Goal: Information Seeking & Learning: Learn about a topic

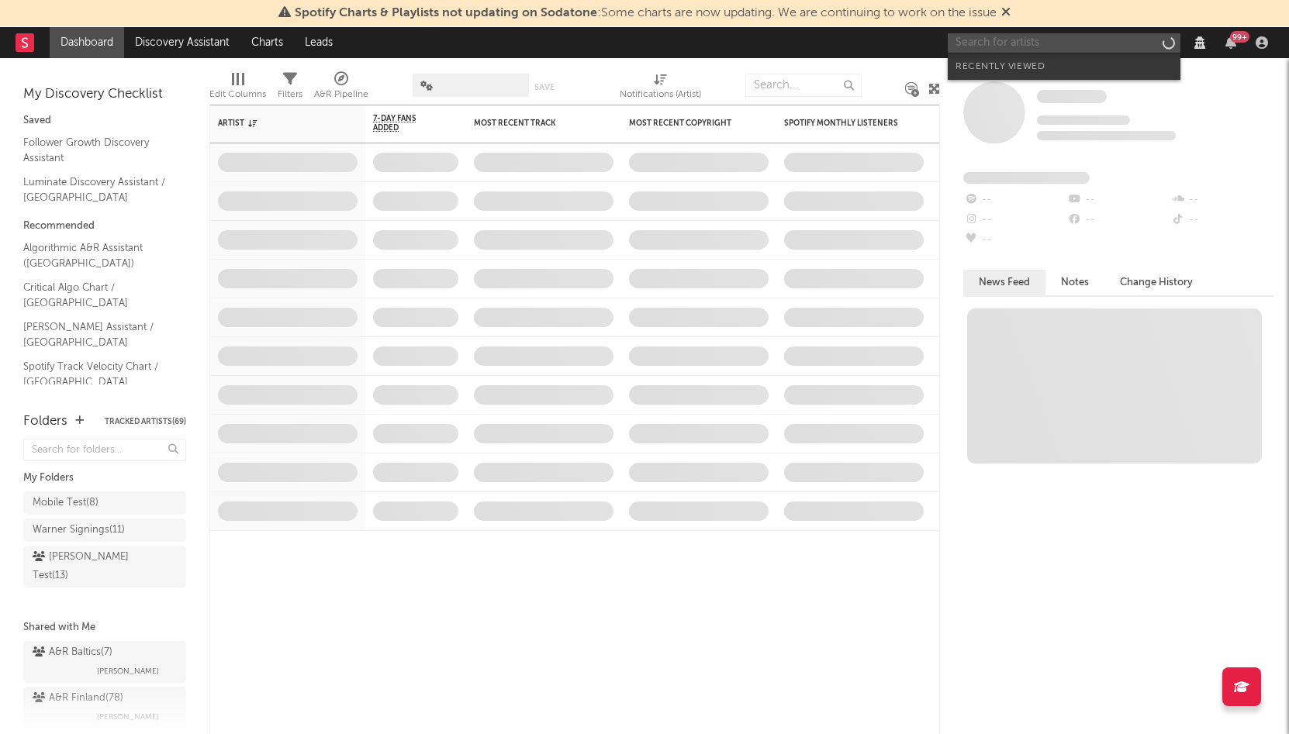
click at [1045, 38] on input "text" at bounding box center [1064, 42] width 233 height 19
paste input "Dee Mula ‧"
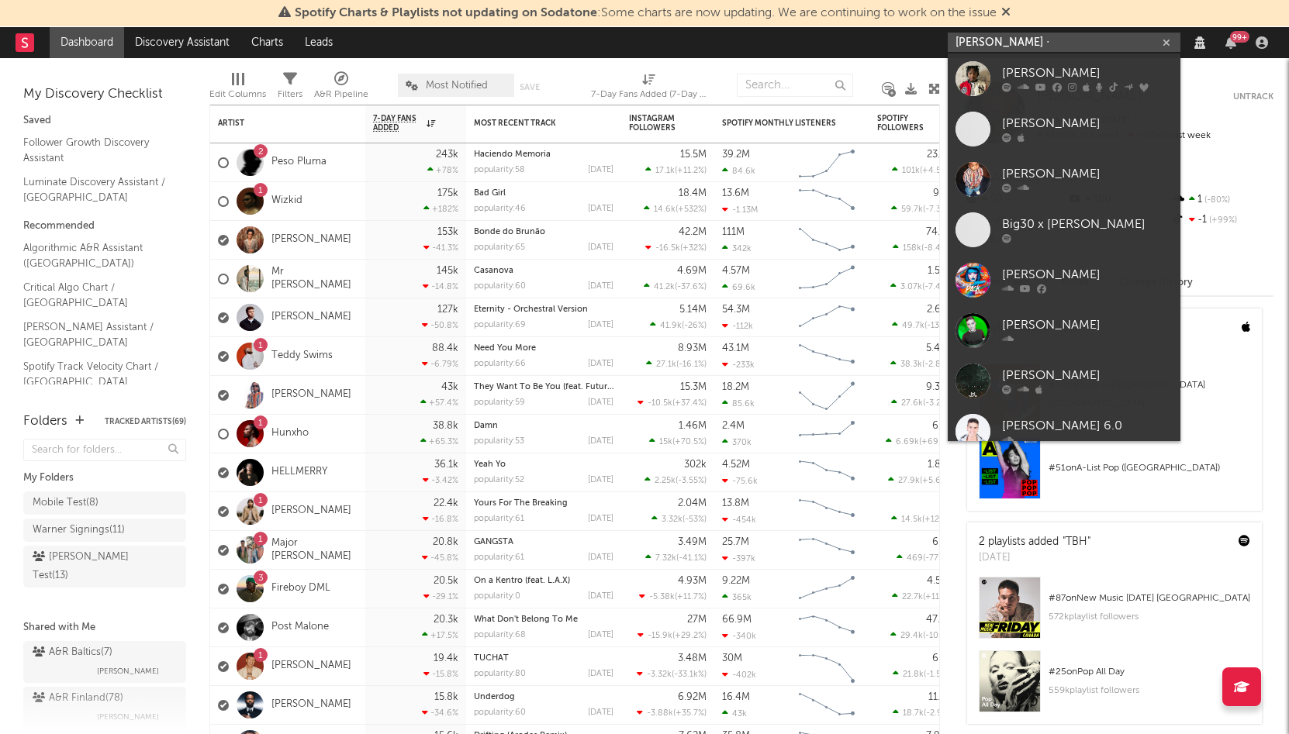
click at [1045, 38] on input "Dee Mula ‧" at bounding box center [1064, 42] width 233 height 19
type input "Dee Mula ‧"
click at [1024, 68] on div "Dee Mula" at bounding box center [1087, 73] width 171 height 19
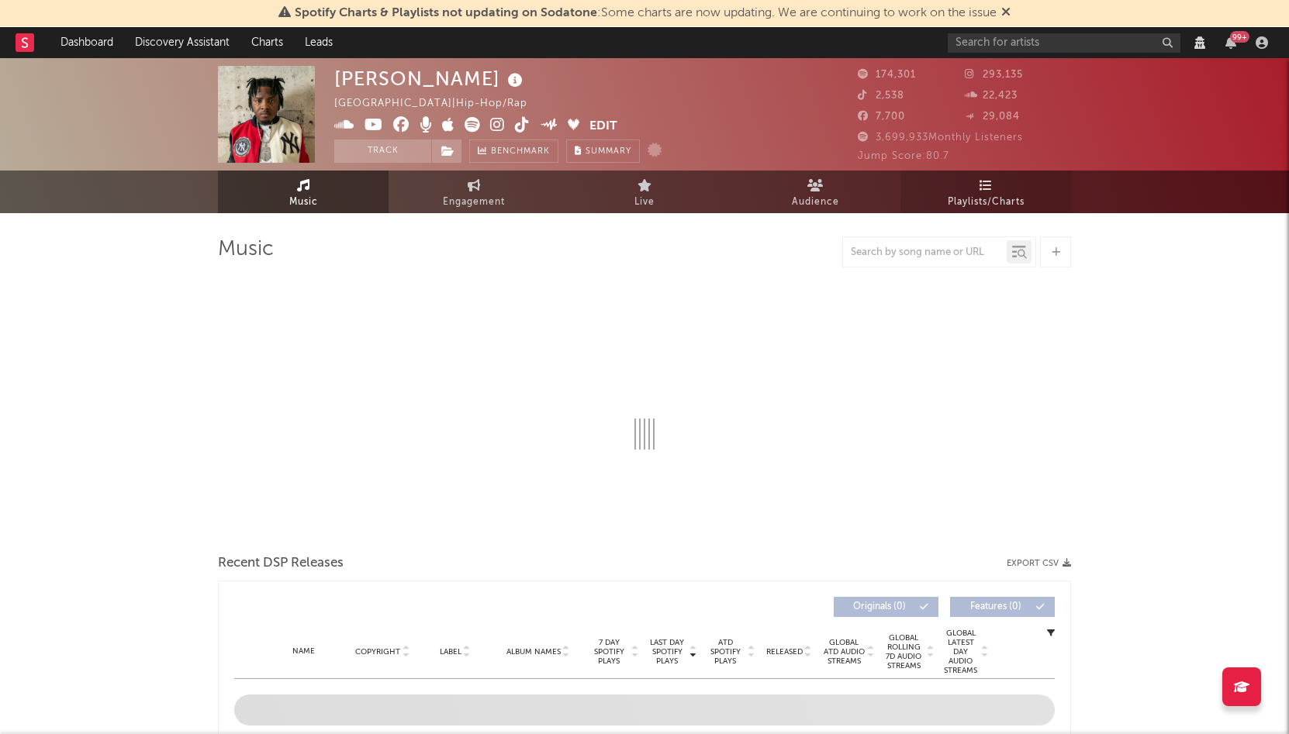
click at [955, 187] on link "Playlists/Charts" at bounding box center [985, 192] width 171 height 43
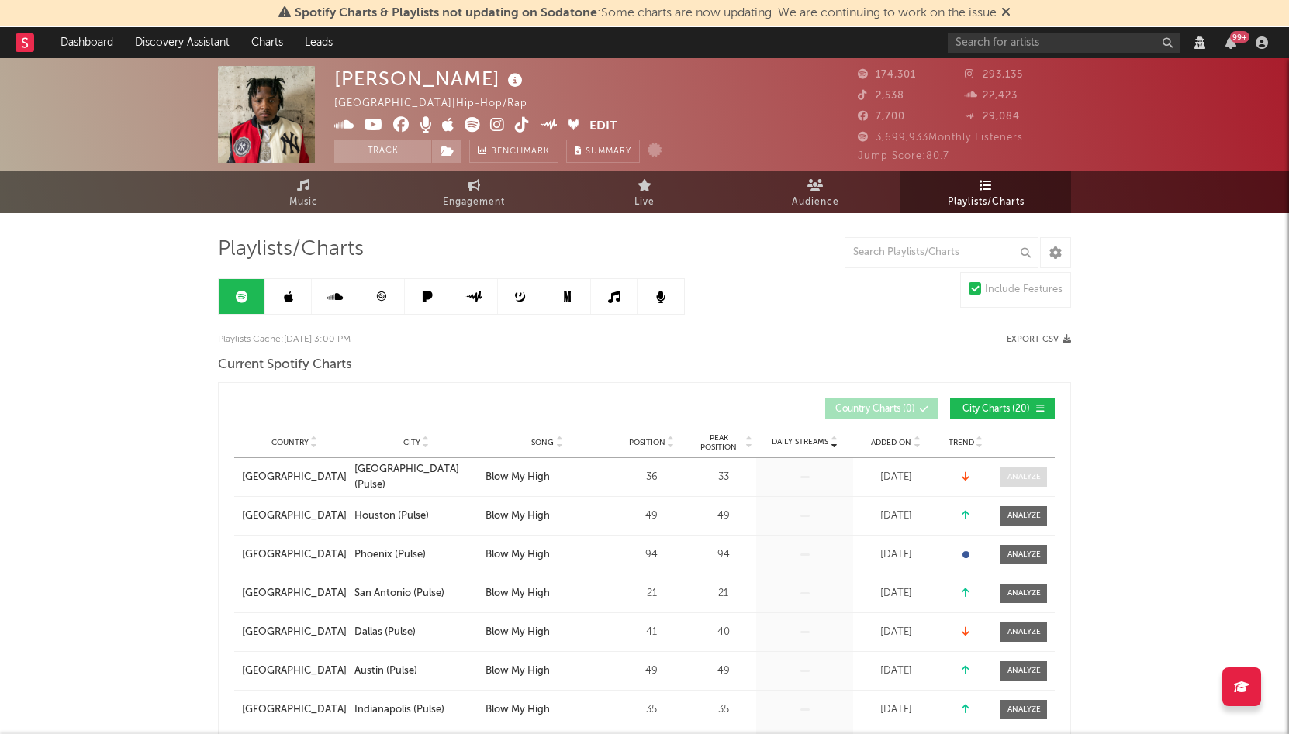
click at [1029, 474] on div at bounding box center [1023, 477] width 33 height 12
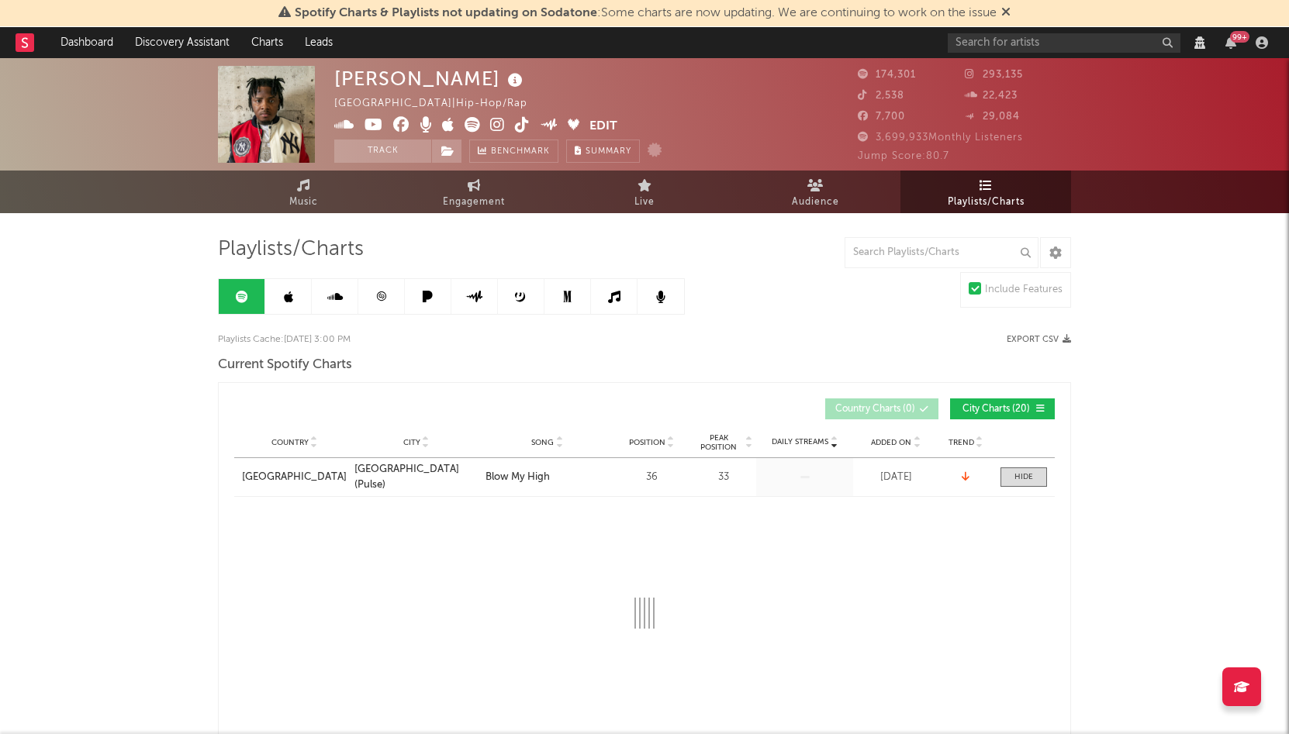
select select "1w"
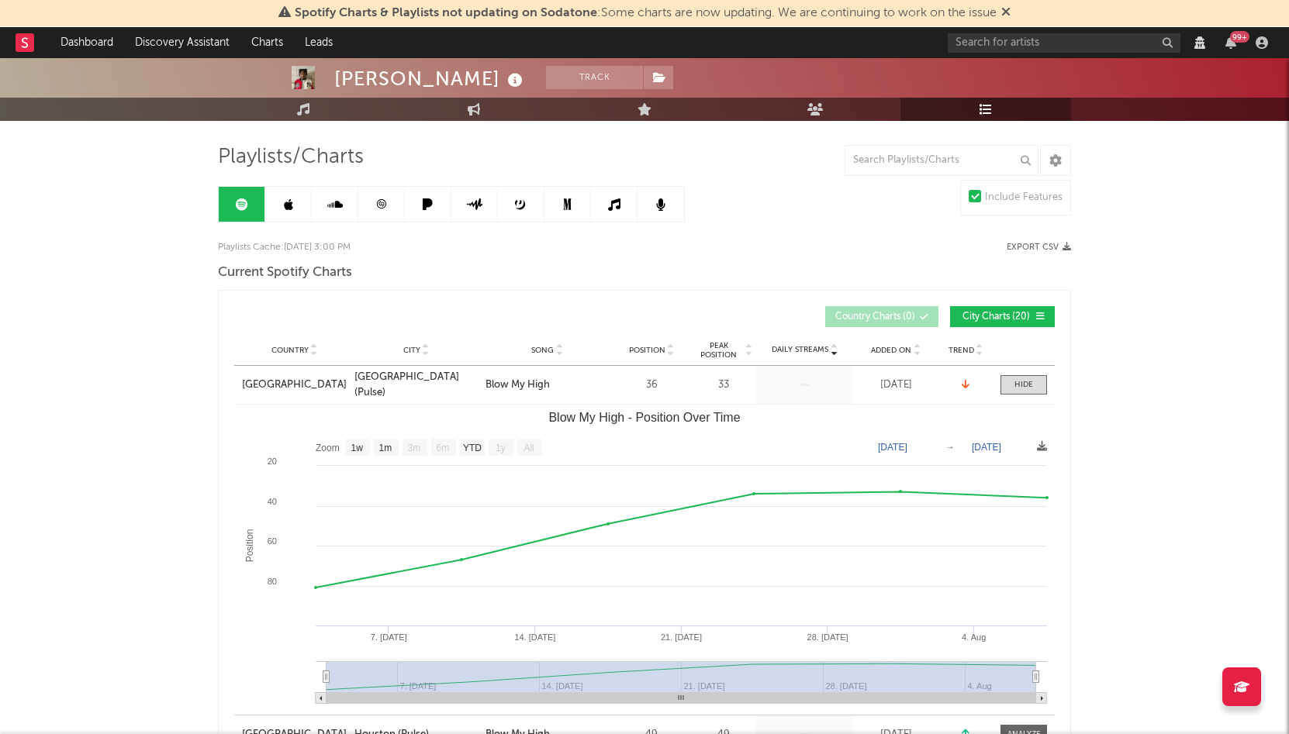
scroll to position [96, 0]
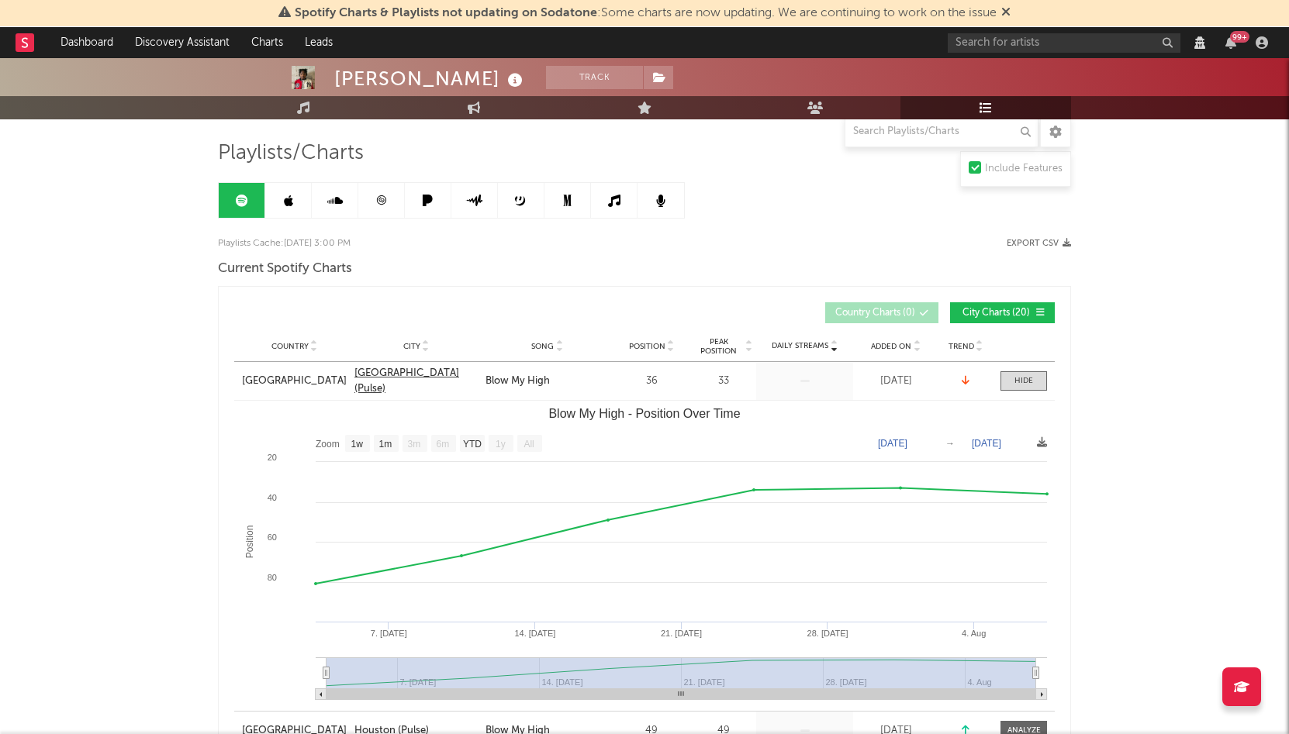
click at [412, 382] on div "[GEOGRAPHIC_DATA] (Pulse)" at bounding box center [415, 381] width 123 height 30
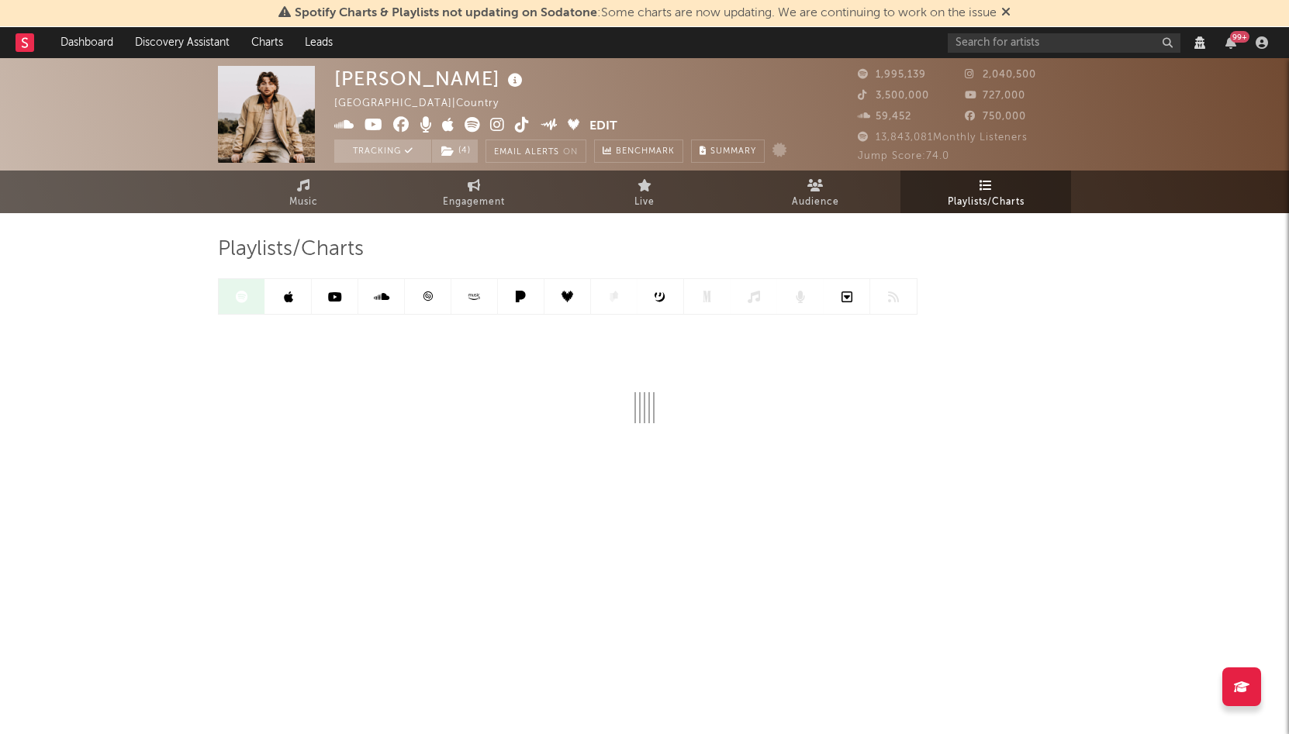
click at [649, 268] on div "Playlists/Charts" at bounding box center [644, 330] width 853 height 187
click at [288, 304] on link at bounding box center [288, 296] width 47 height 35
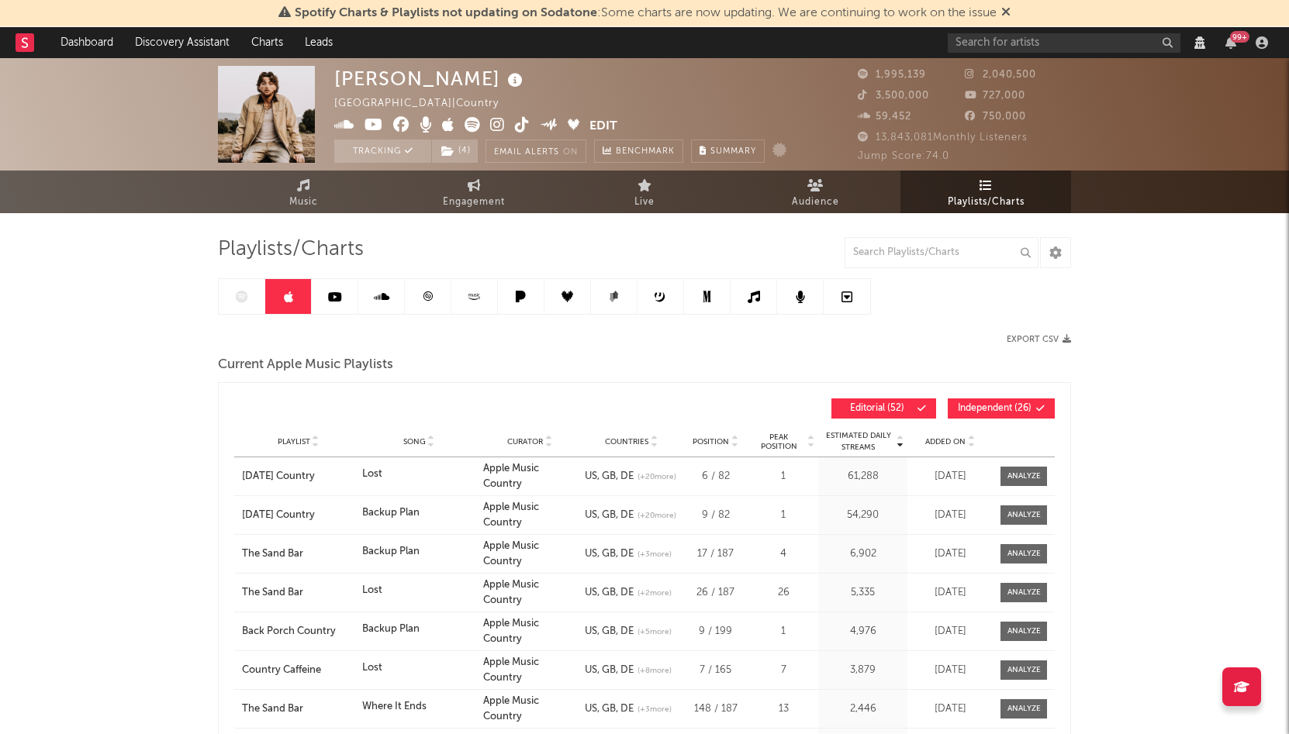
click at [246, 308] on div at bounding box center [544, 296] width 653 height 36
click at [243, 299] on div at bounding box center [544, 296] width 653 height 36
click at [326, 297] on link at bounding box center [335, 296] width 47 height 35
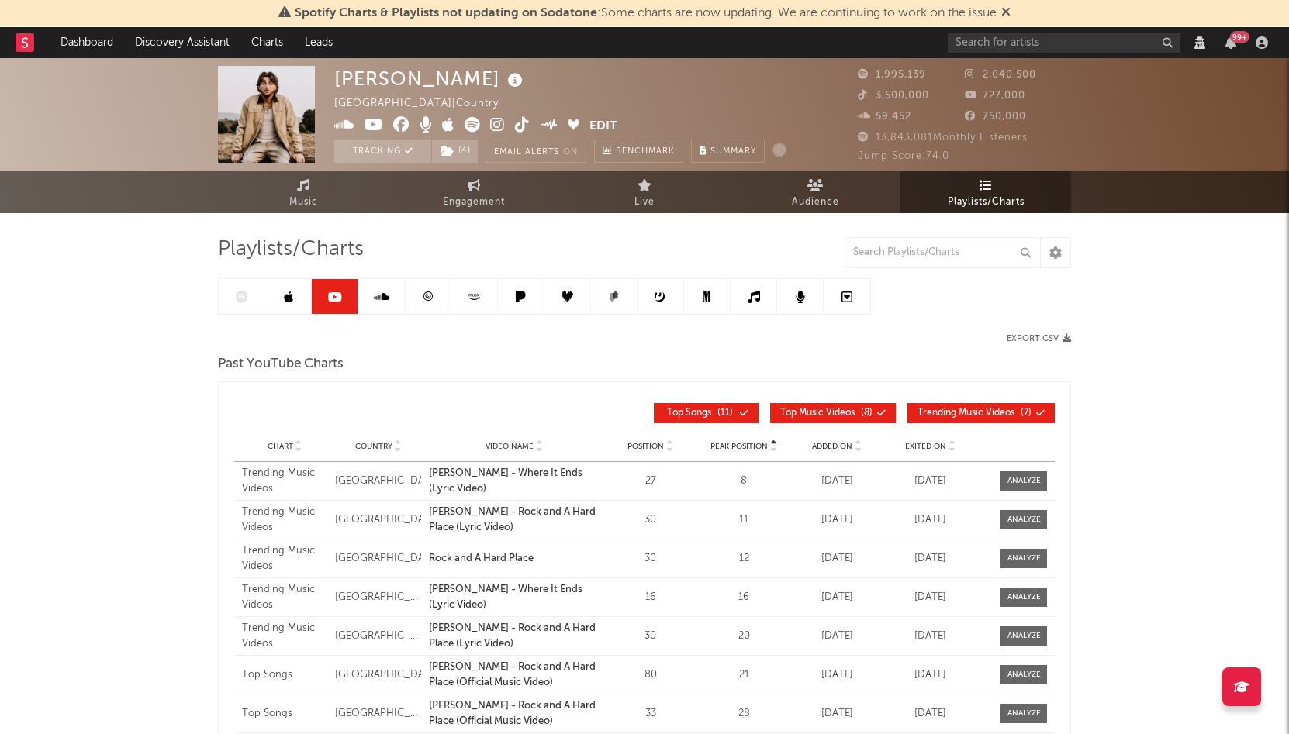
click at [240, 304] on div at bounding box center [544, 296] width 653 height 36
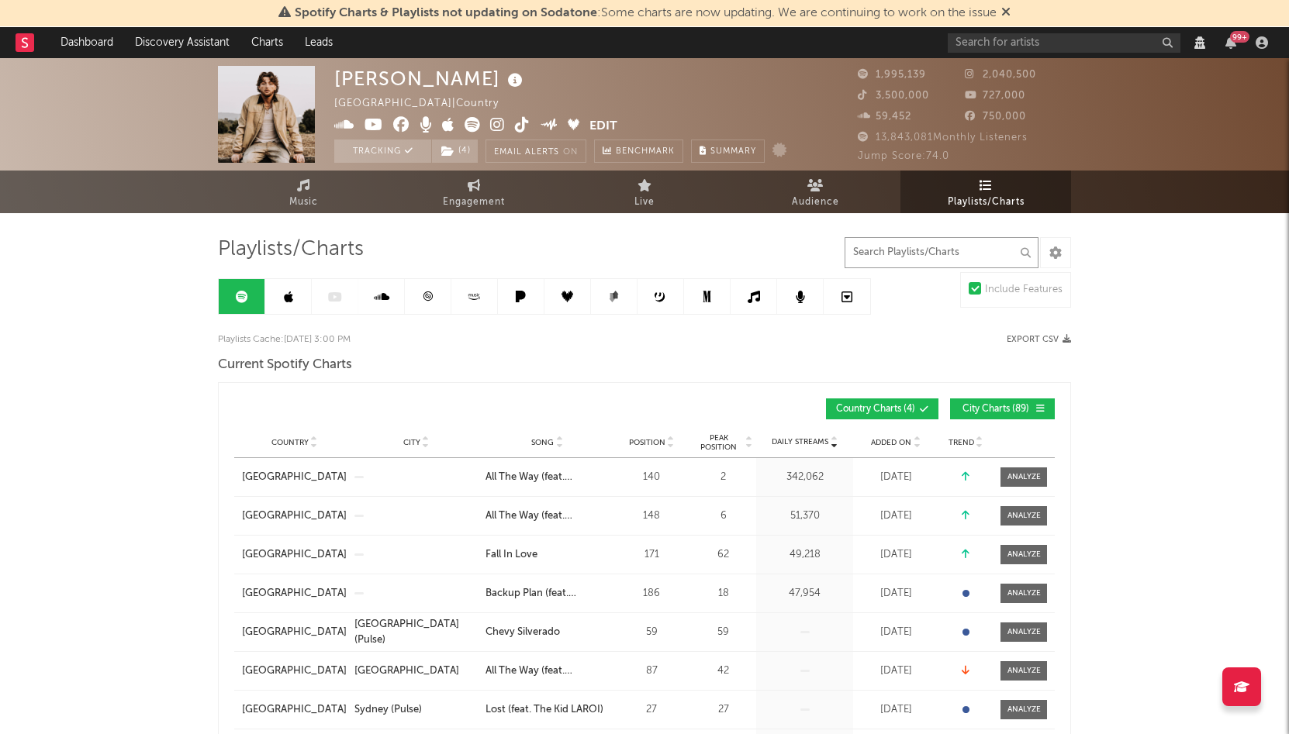
click at [886, 250] on input "text" at bounding box center [941, 252] width 194 height 31
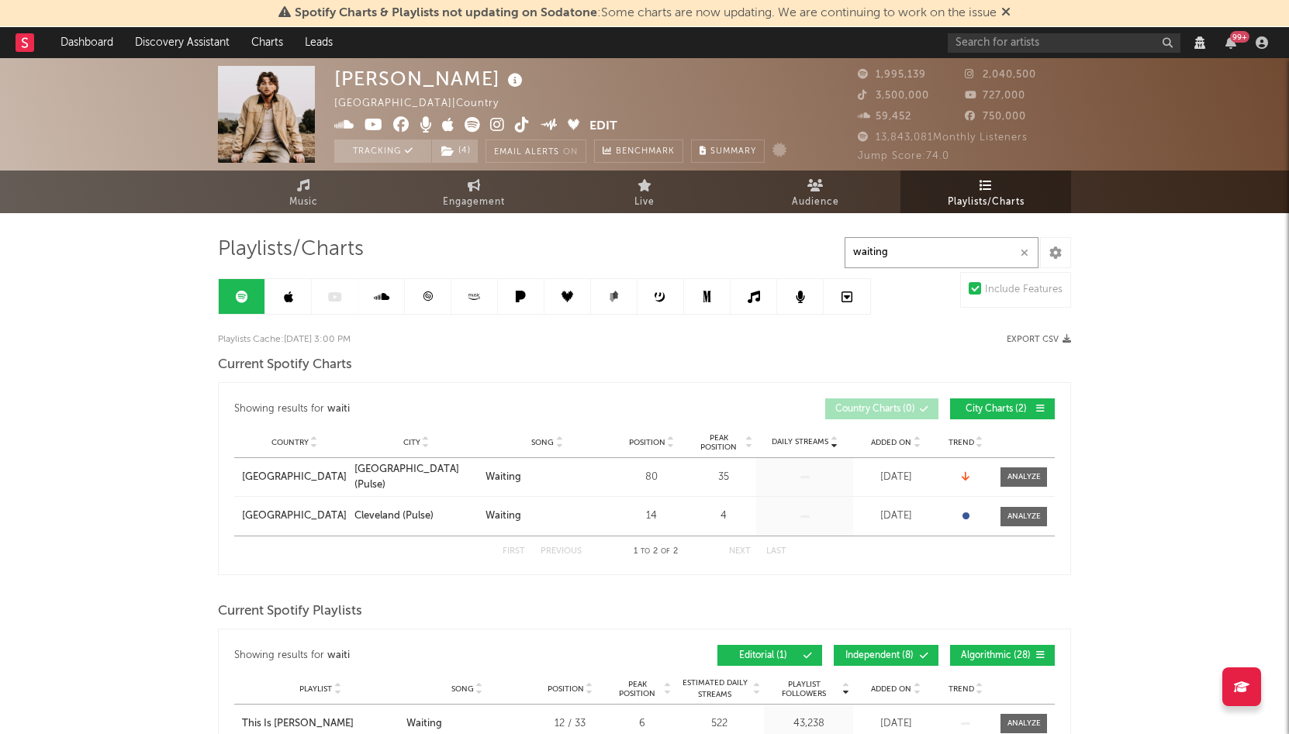
type input "waiting"
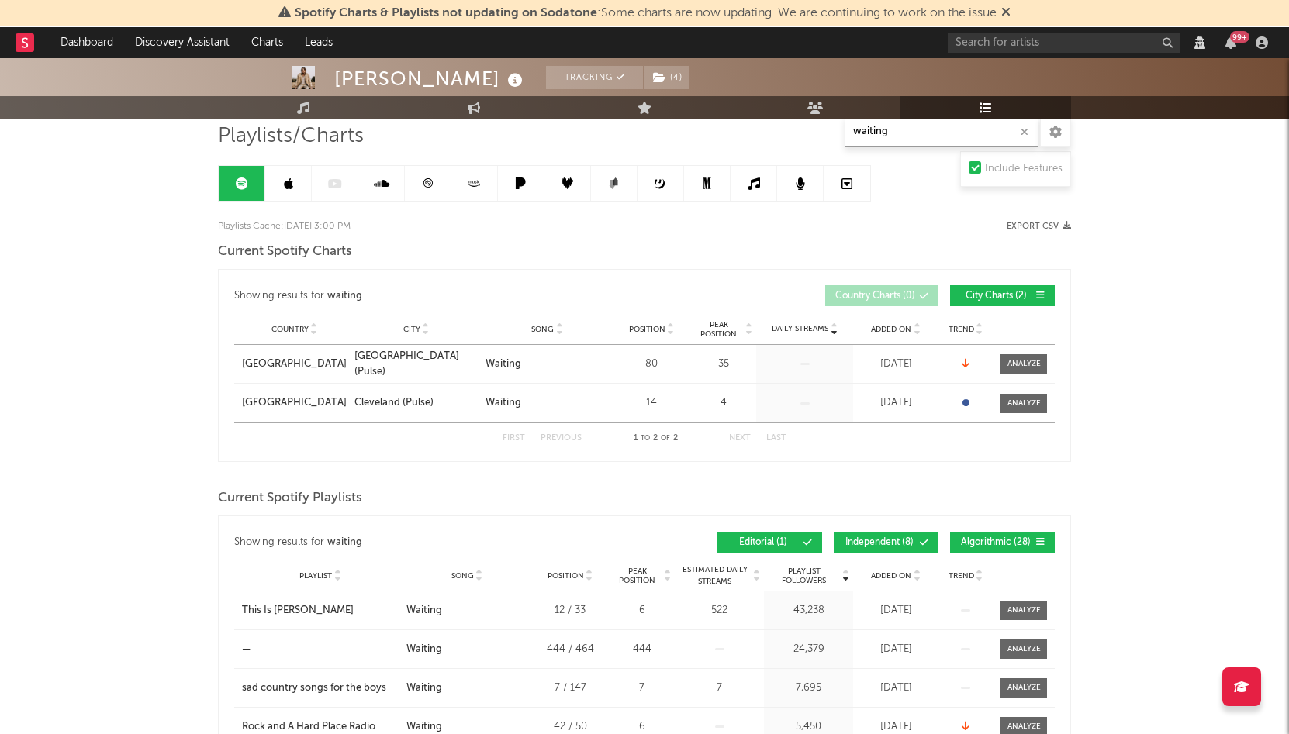
scroll to position [127, 0]
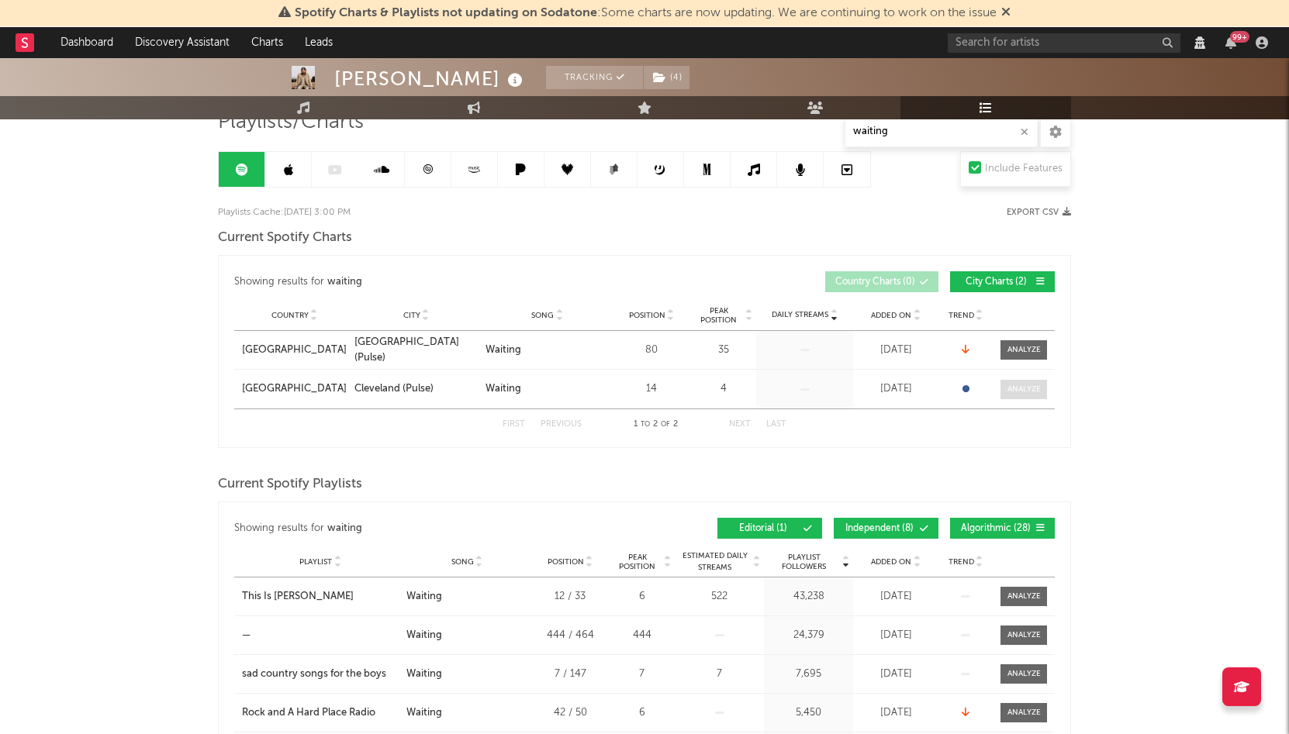
click at [1016, 384] on div at bounding box center [1023, 390] width 33 height 12
select select "1w"
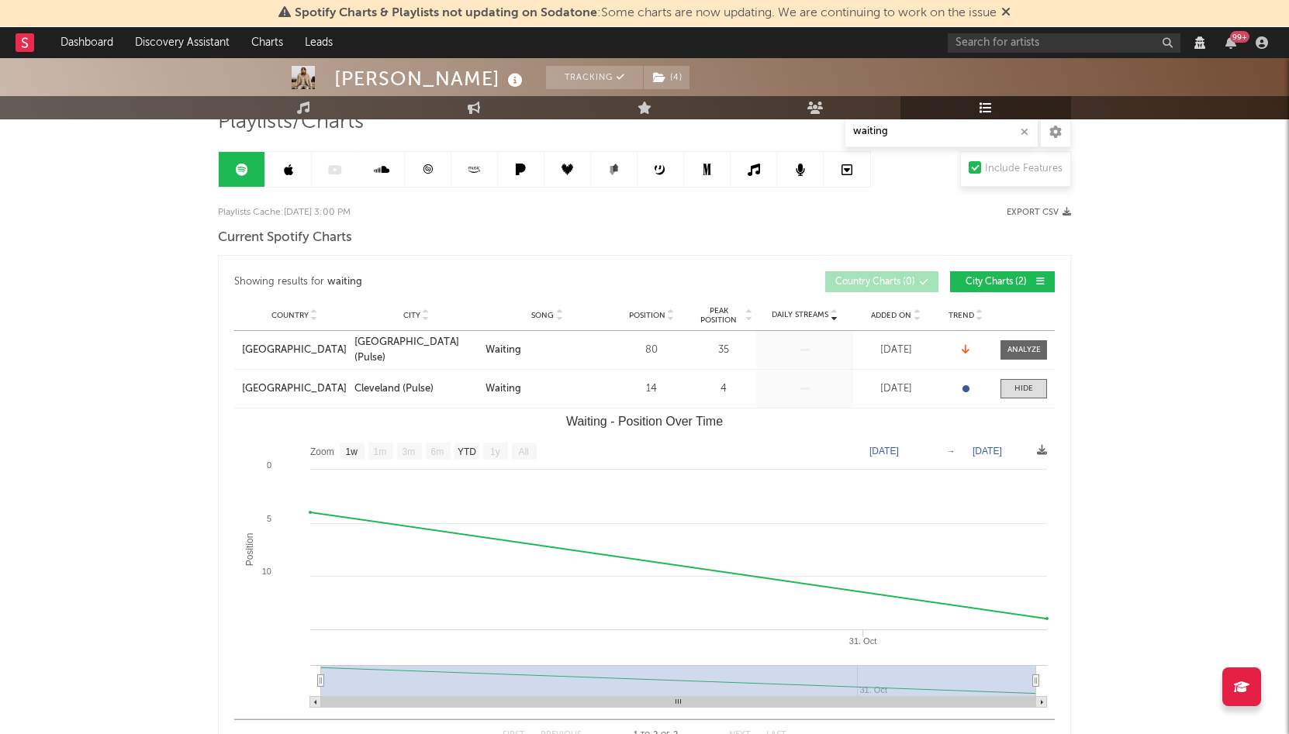
click at [1014, 333] on div "Country [GEOGRAPHIC_DATA] [GEOGRAPHIC_DATA] (Pulse) Song Waiting Position 80 Pe…" at bounding box center [644, 350] width 820 height 38
click at [1014, 351] on div at bounding box center [1023, 350] width 33 height 12
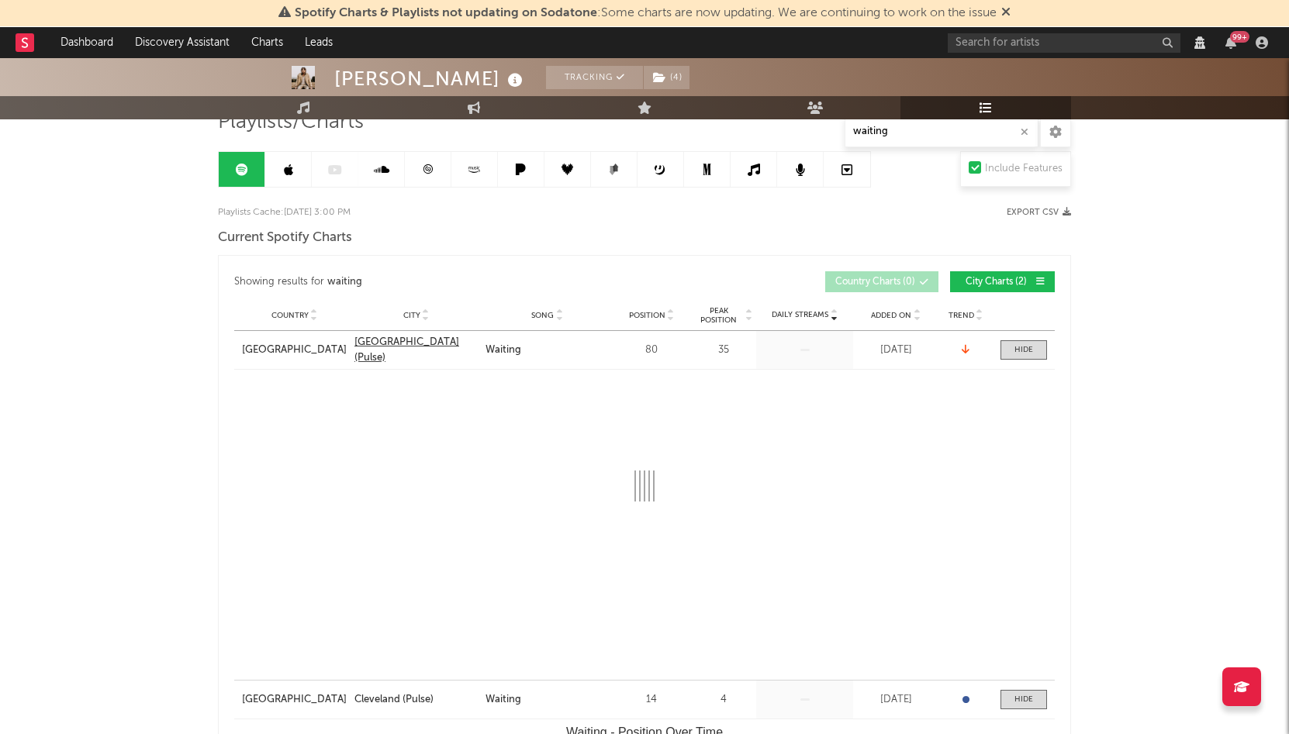
select select "1w"
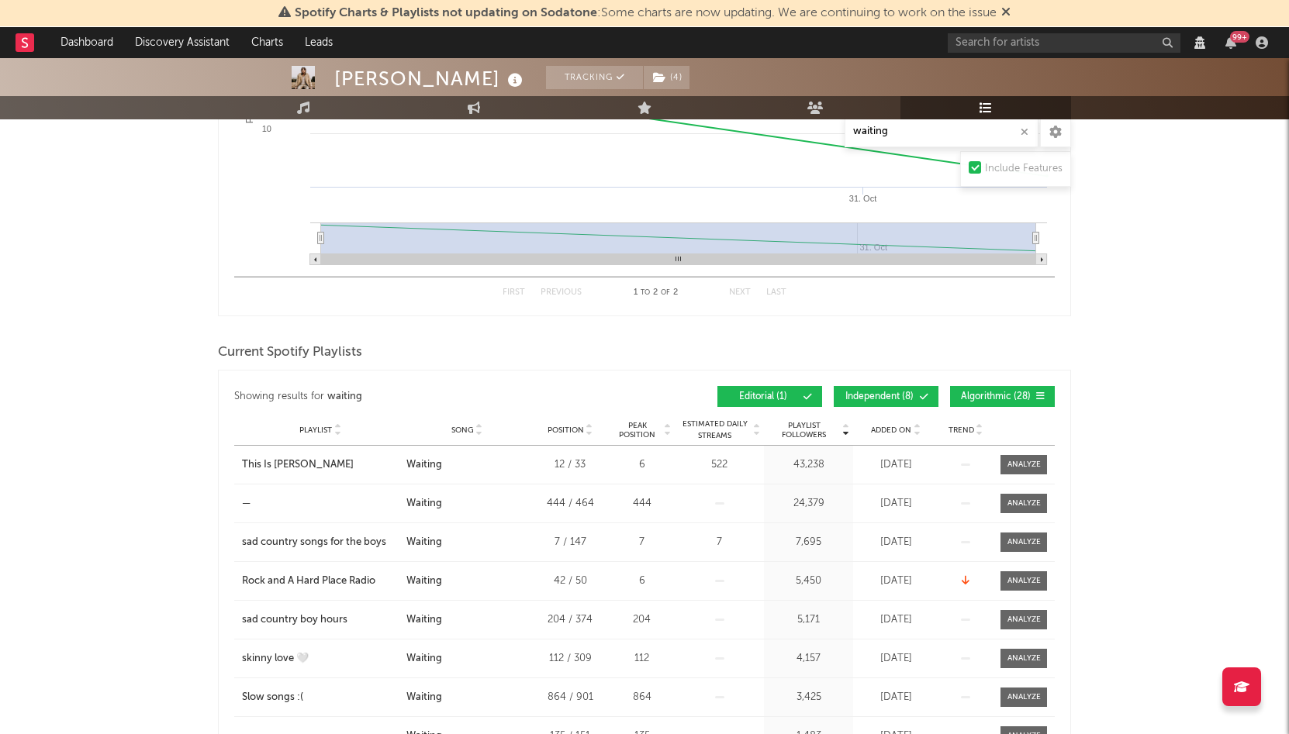
scroll to position [882, 0]
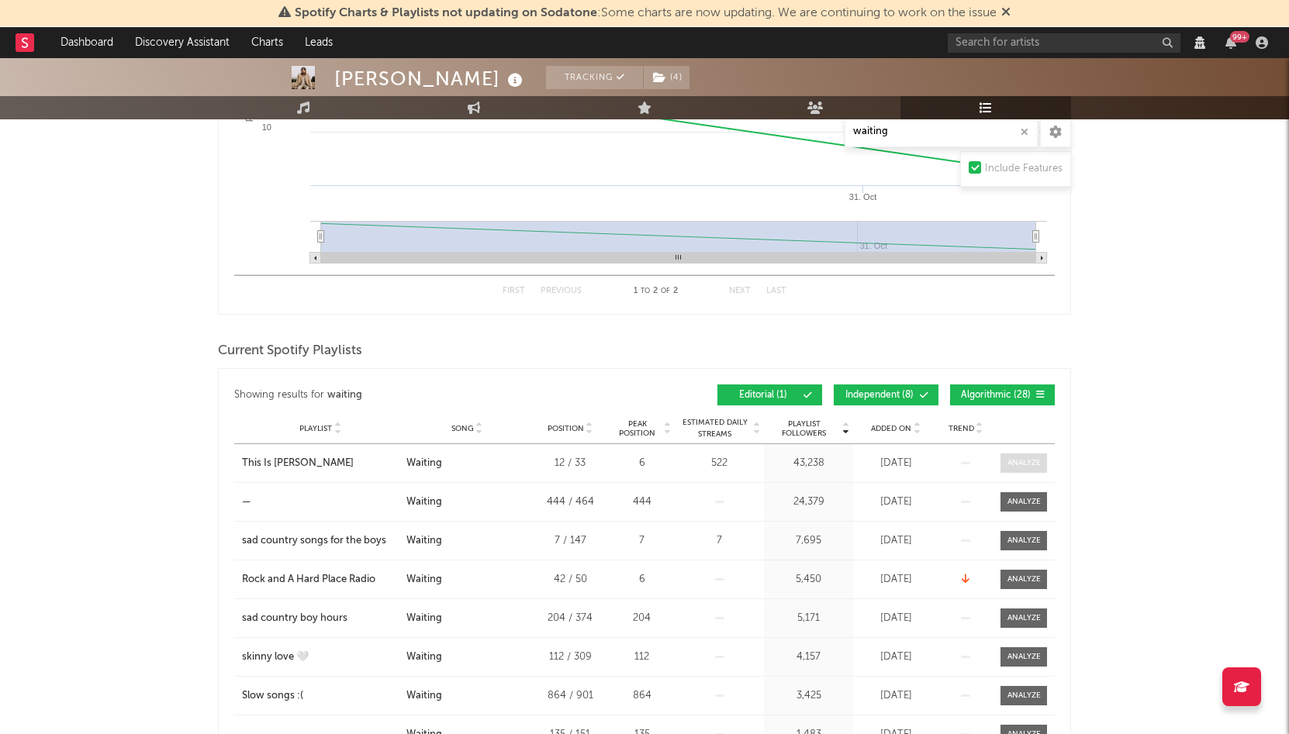
click at [1007, 468] on div at bounding box center [1023, 464] width 33 height 12
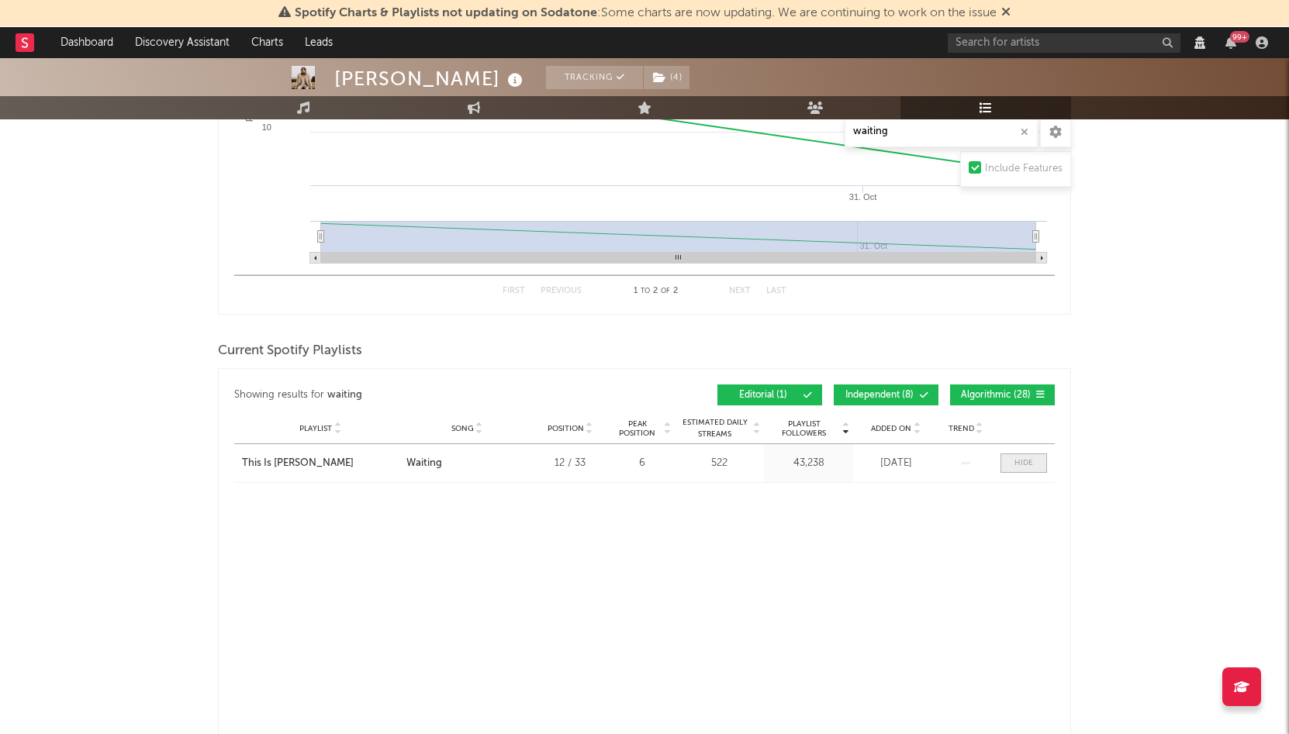
select select "6m"
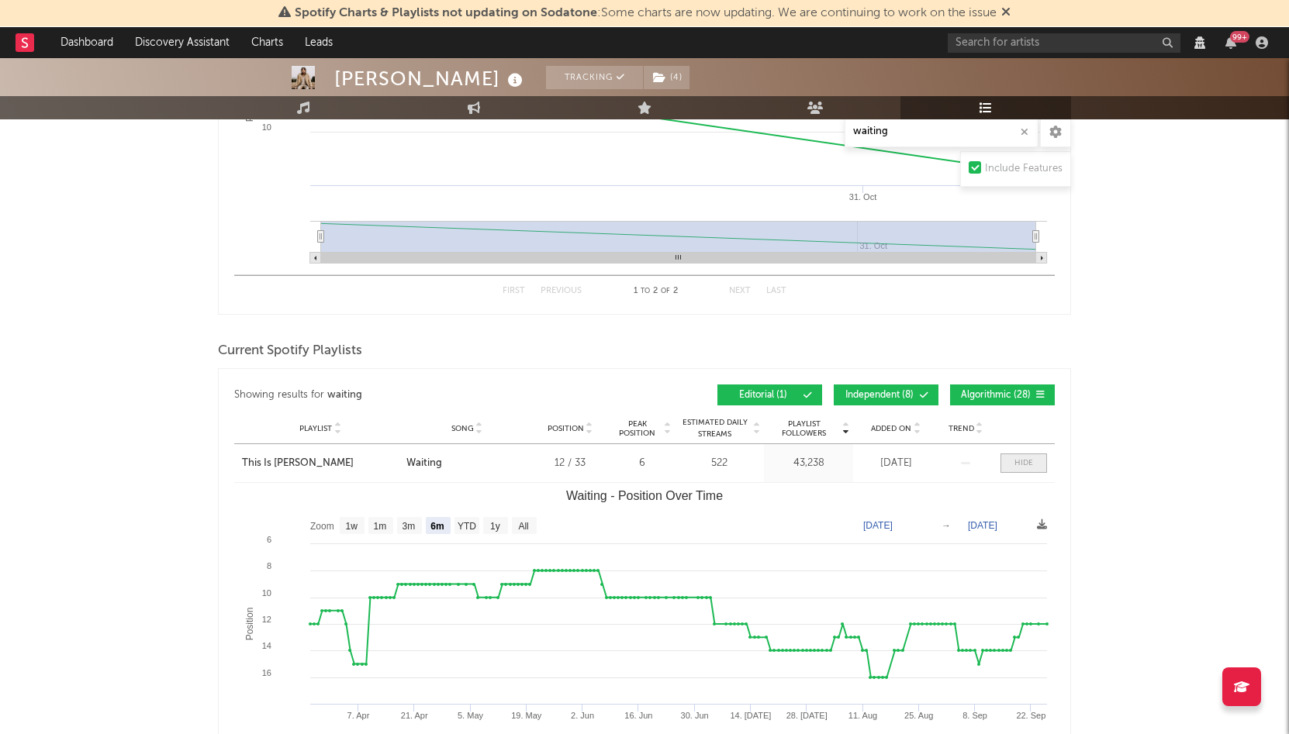
click at [1007, 468] on span at bounding box center [1023, 463] width 47 height 19
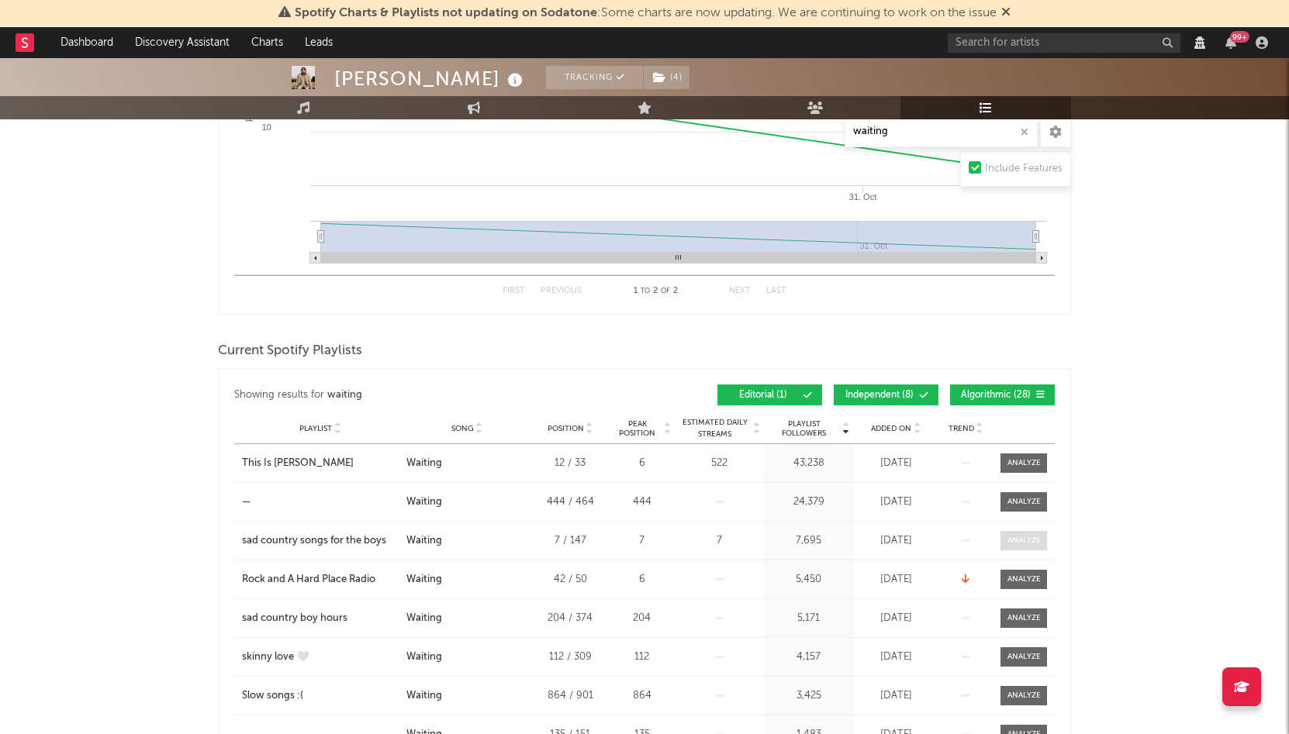
click at [1014, 537] on div at bounding box center [1023, 541] width 33 height 12
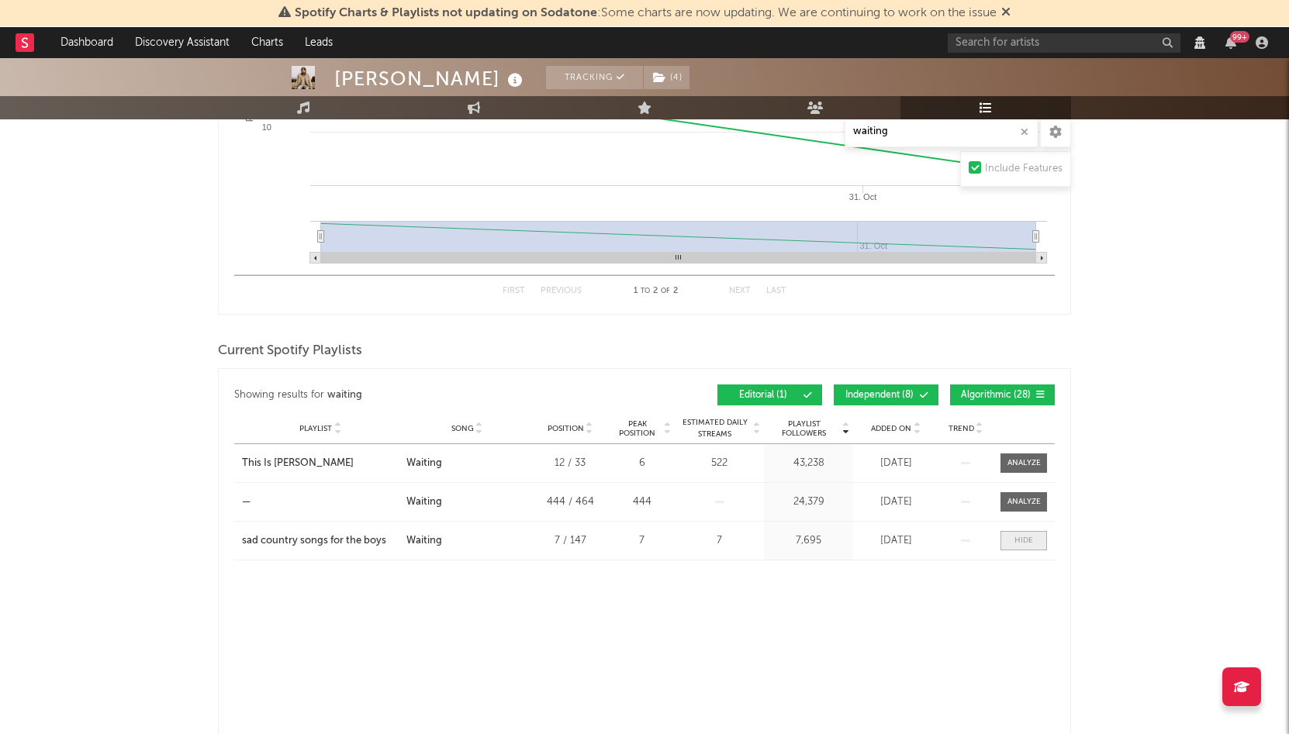
select select "6m"
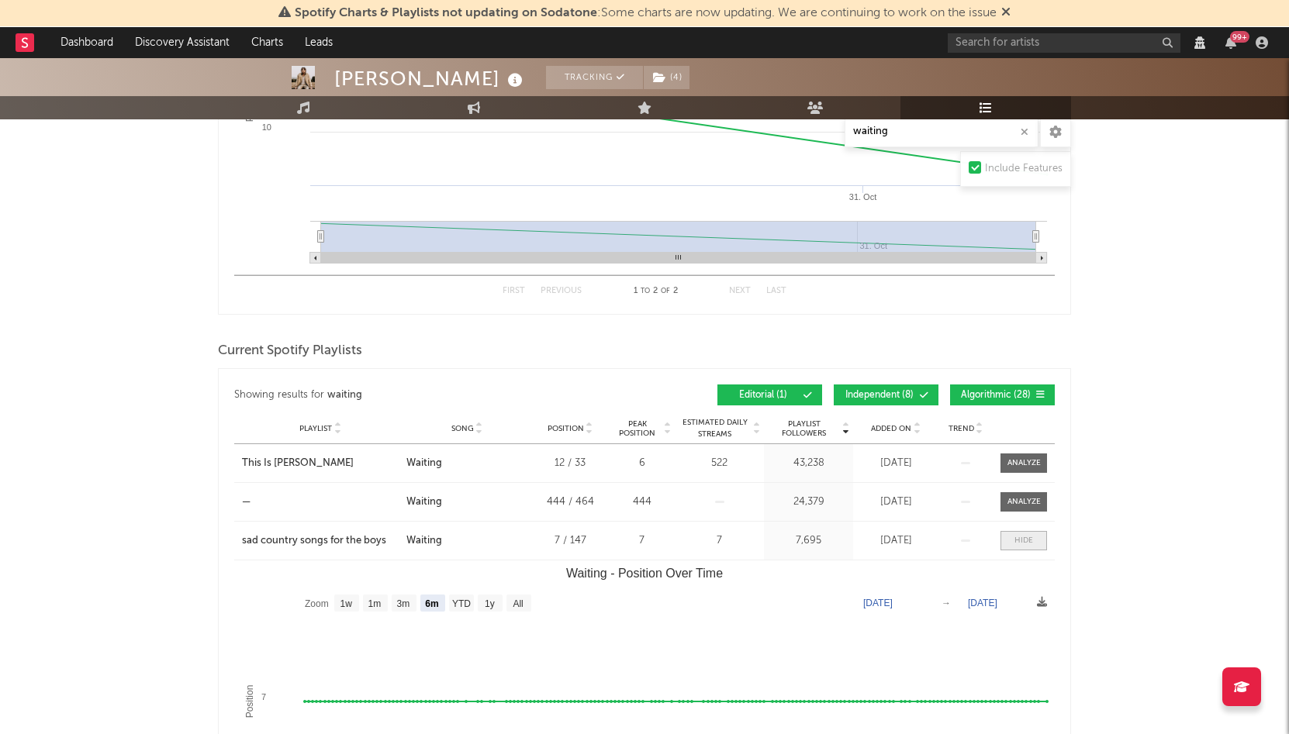
click at [1014, 537] on span at bounding box center [1023, 540] width 47 height 19
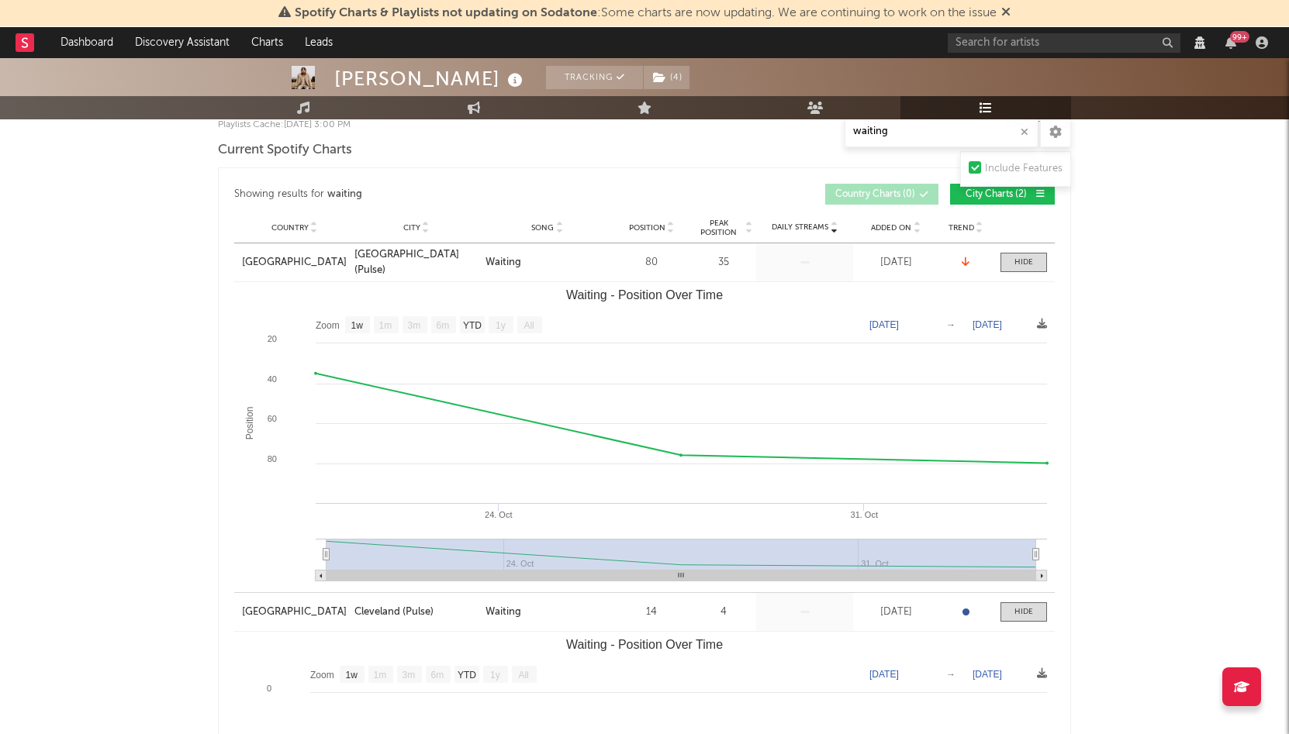
scroll to position [208, 0]
